Goal: Task Accomplishment & Management: Manage account settings

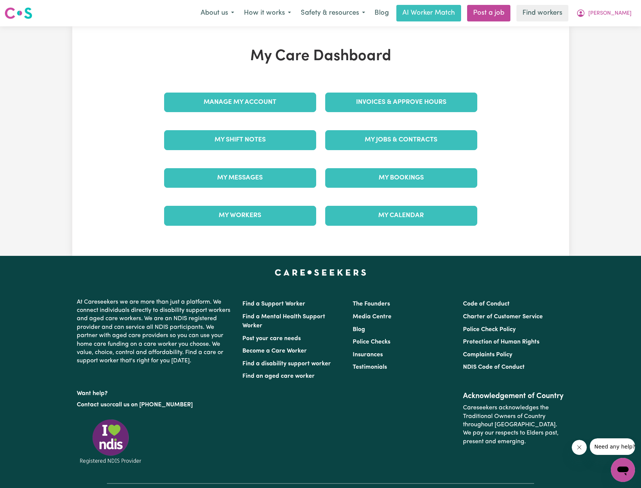
click at [602, 21] on div "About us How it works Safety & resources Blog AI Worker Match Post a job Find w…" at bounding box center [416, 13] width 441 height 17
click at [608, 17] on button "[PERSON_NAME]" at bounding box center [604, 13] width 65 height 16
click at [588, 42] on link "Logout" at bounding box center [606, 43] width 59 height 14
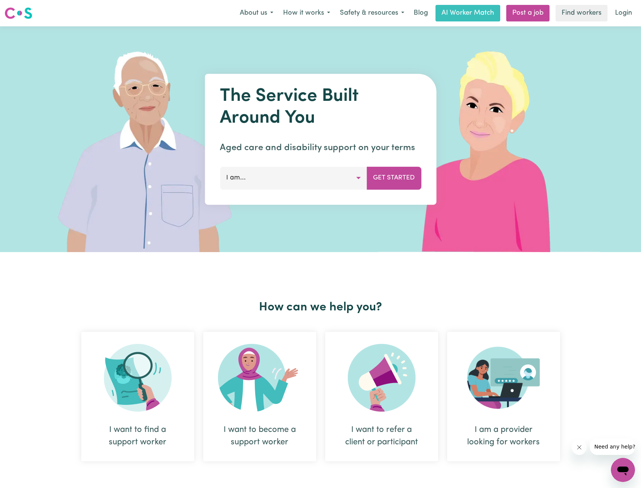
click at [616, 13] on link "Login" at bounding box center [624, 13] width 26 height 17
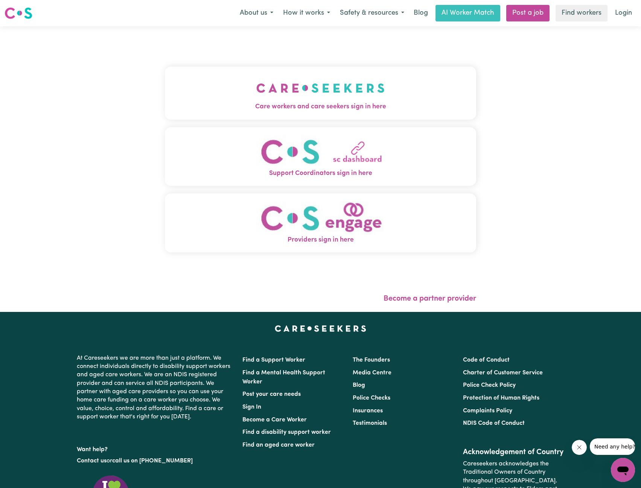
click at [301, 94] on div "Care workers and care seekers sign in here Support Coordinators sign in here Pr…" at bounding box center [320, 169] width 321 height 286
click at [301, 94] on img "Care workers and care seekers sign in here" at bounding box center [320, 88] width 128 height 28
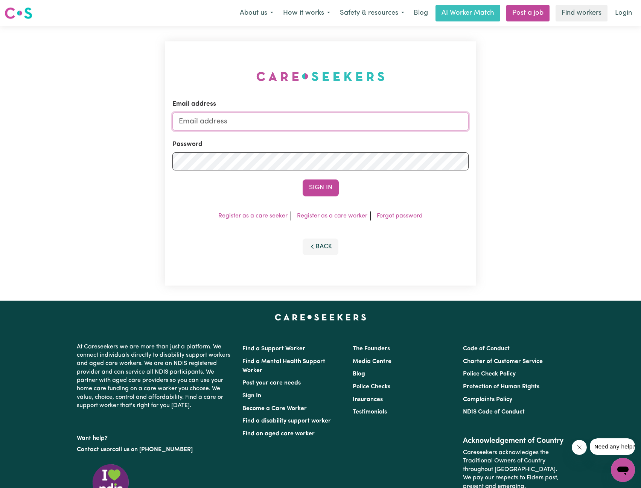
click at [337, 126] on input "Email address" at bounding box center [320, 122] width 297 height 18
drag, startPoint x: 218, startPoint y: 123, endPoint x: 340, endPoint y: 122, distance: 121.6
click at [339, 122] on input "[EMAIL_ADDRESS][PERSON_NAME][DOMAIN_NAME]" at bounding box center [320, 122] width 297 height 18
type input "[EMAIL_ADDRESS][DOMAIN_NAME]"
click at [317, 184] on button "Sign In" at bounding box center [321, 188] width 36 height 17
